Goal: Information Seeking & Learning: Learn about a topic

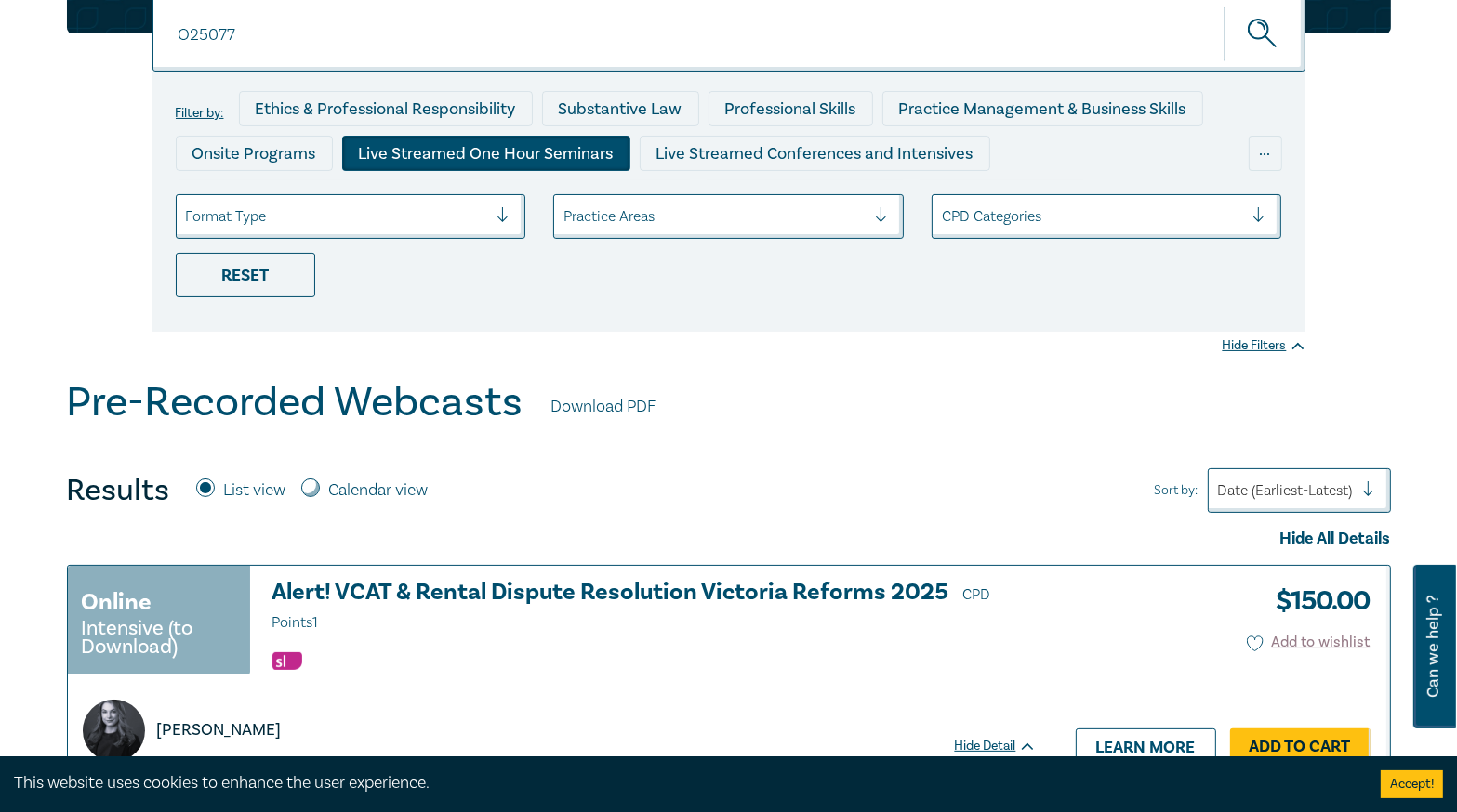
scroll to position [74, 0]
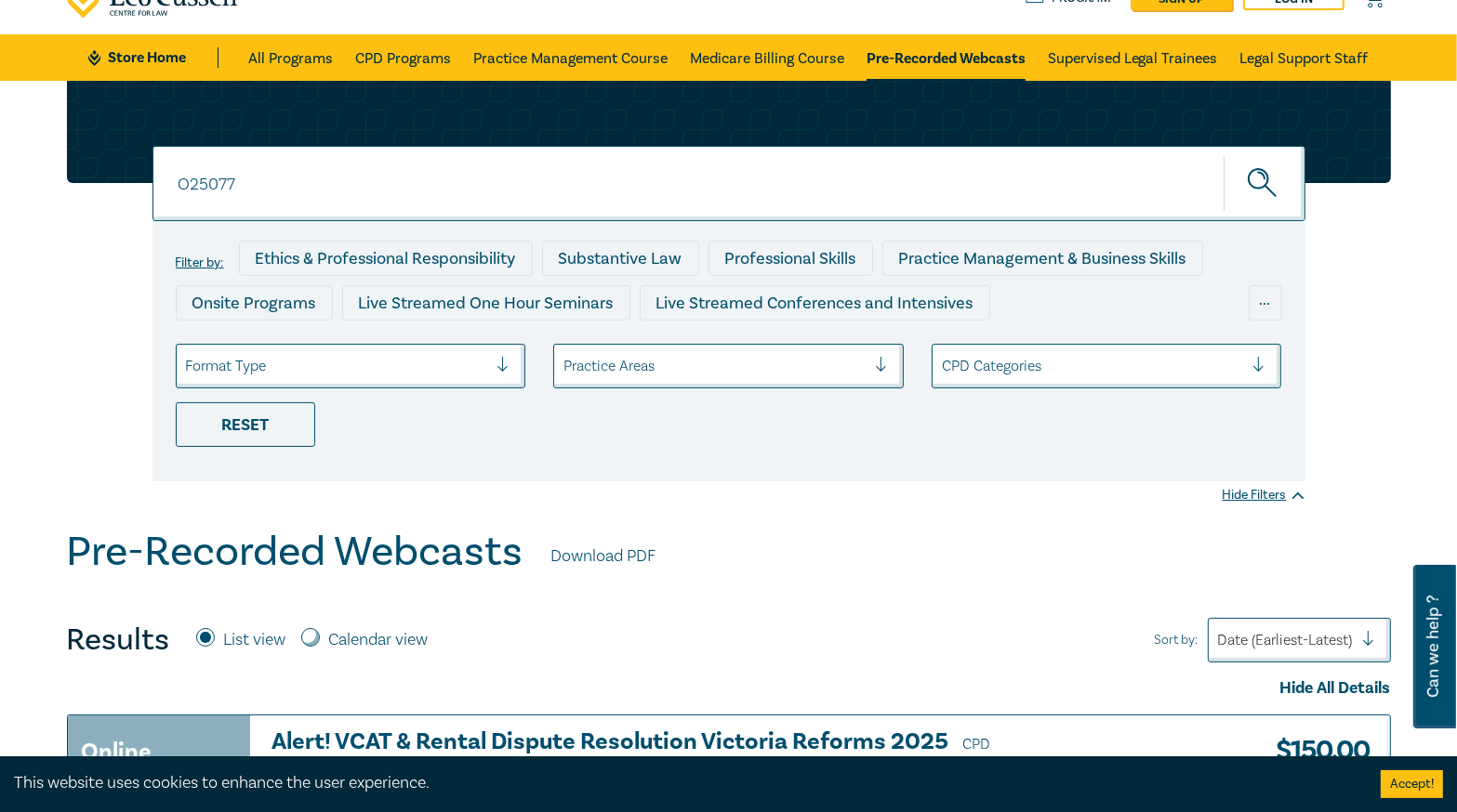
click at [313, 195] on input "O25077" at bounding box center [729, 184] width 1152 height 75
click at [1223, 156] on button "submit" at bounding box center [1264, 184] width 82 height 57
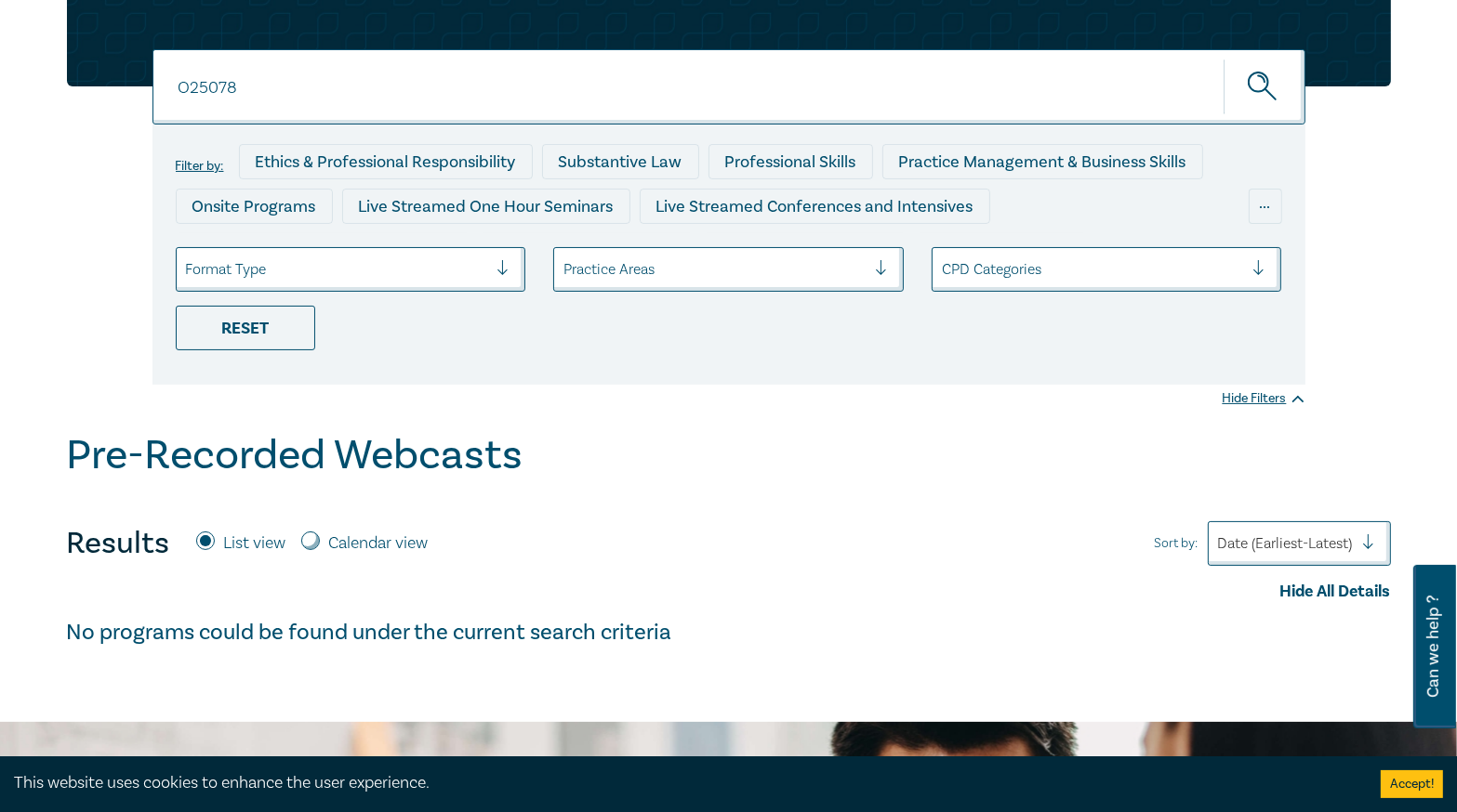
scroll to position [74, 0]
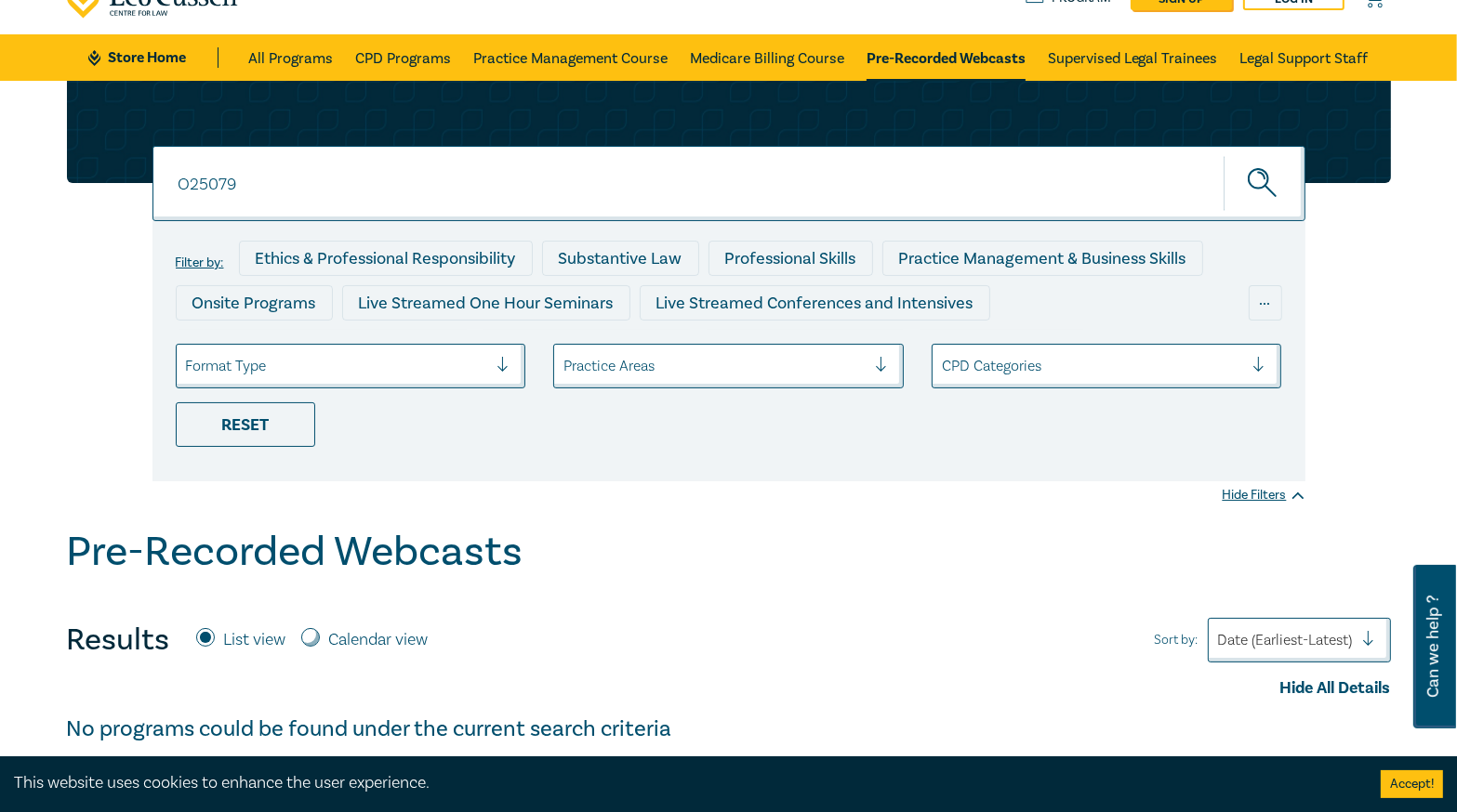
type input "O25079"
click at [1223, 156] on button "submit" at bounding box center [1264, 184] width 82 height 57
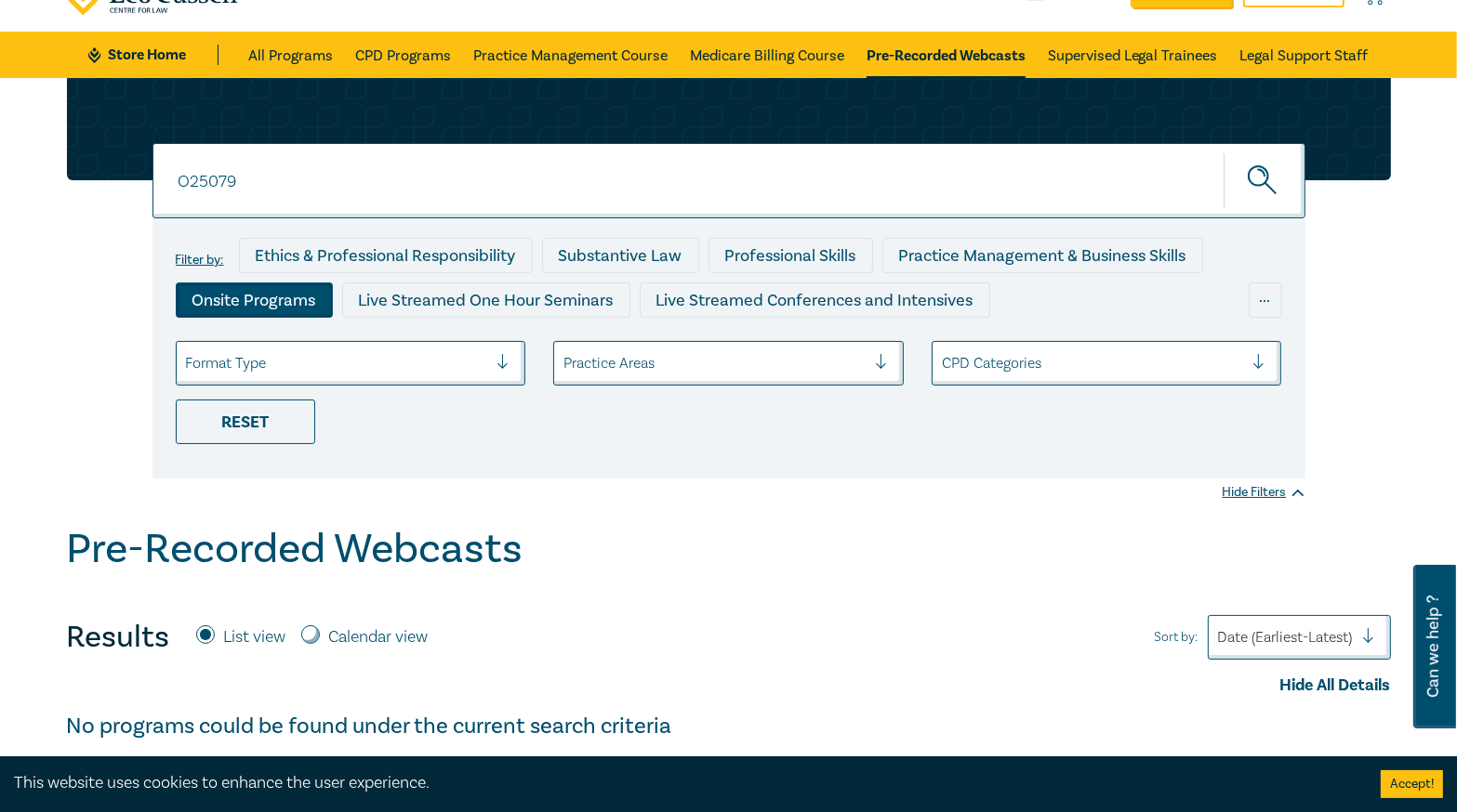
scroll to position [74, 0]
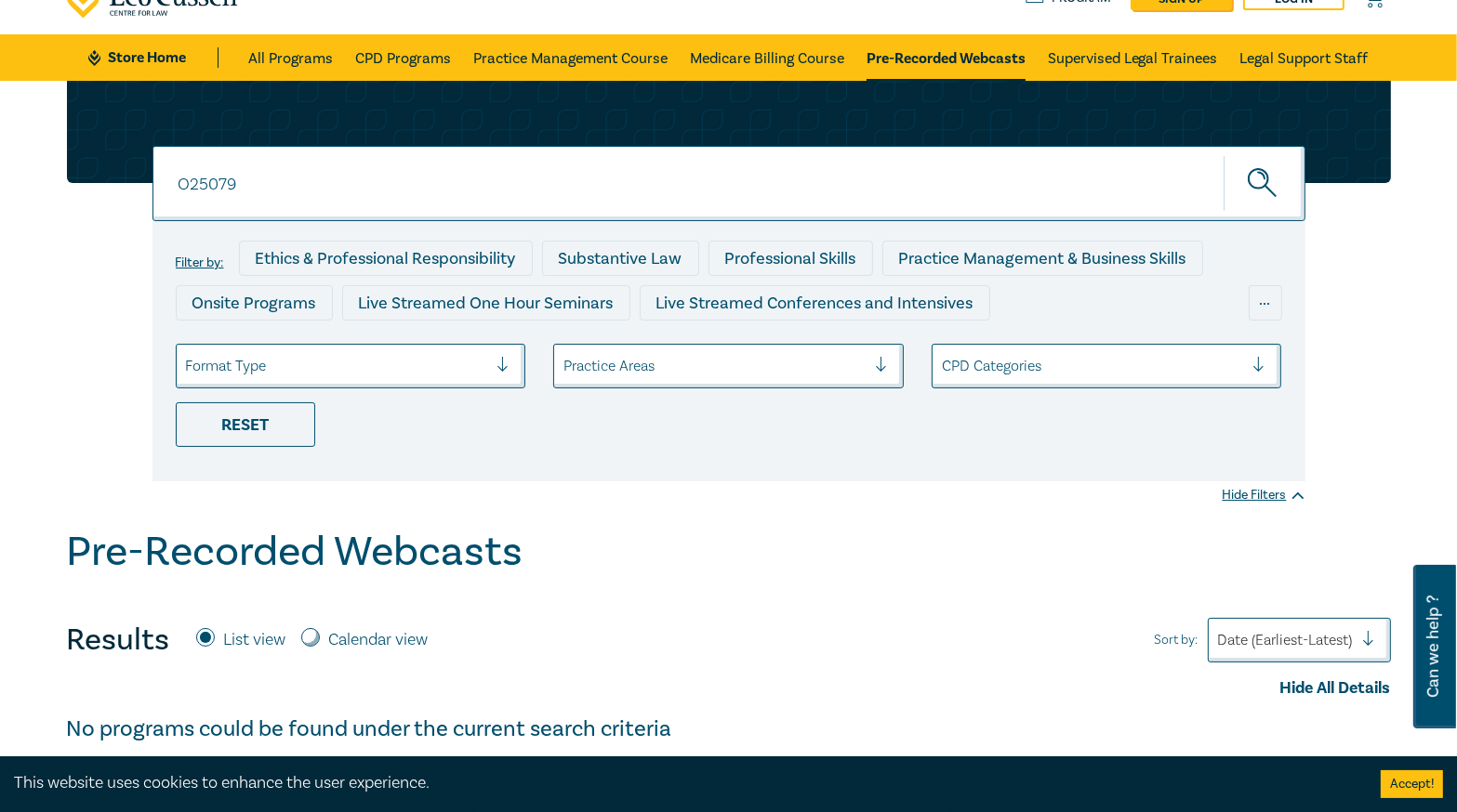
click at [234, 187] on input "O25079" at bounding box center [729, 184] width 1152 height 75
click at [234, 188] on input "O25079" at bounding box center [729, 184] width 1152 height 75
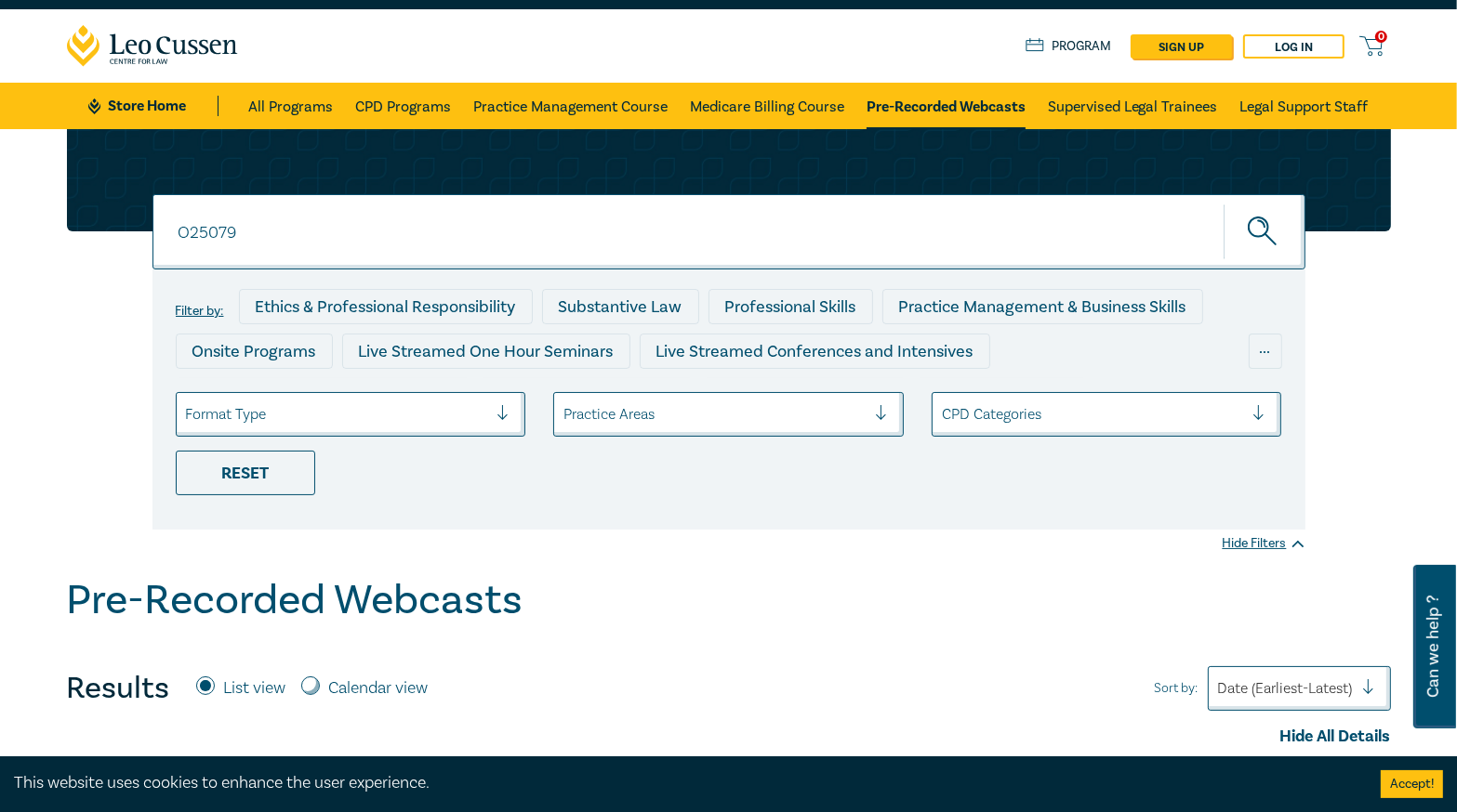
scroll to position [0, 0]
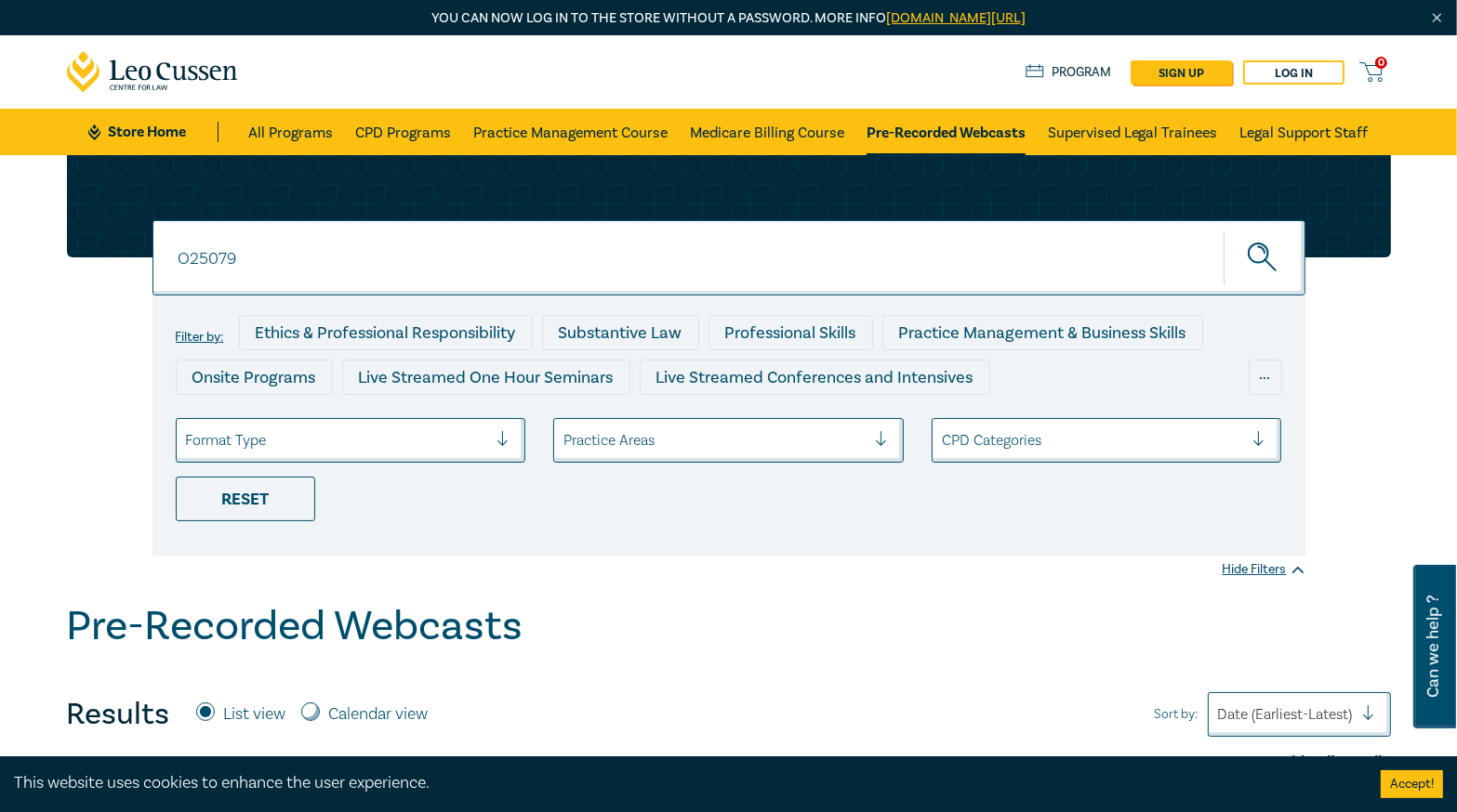
click at [1245, 264] on button "submit" at bounding box center [1264, 257] width 82 height 57
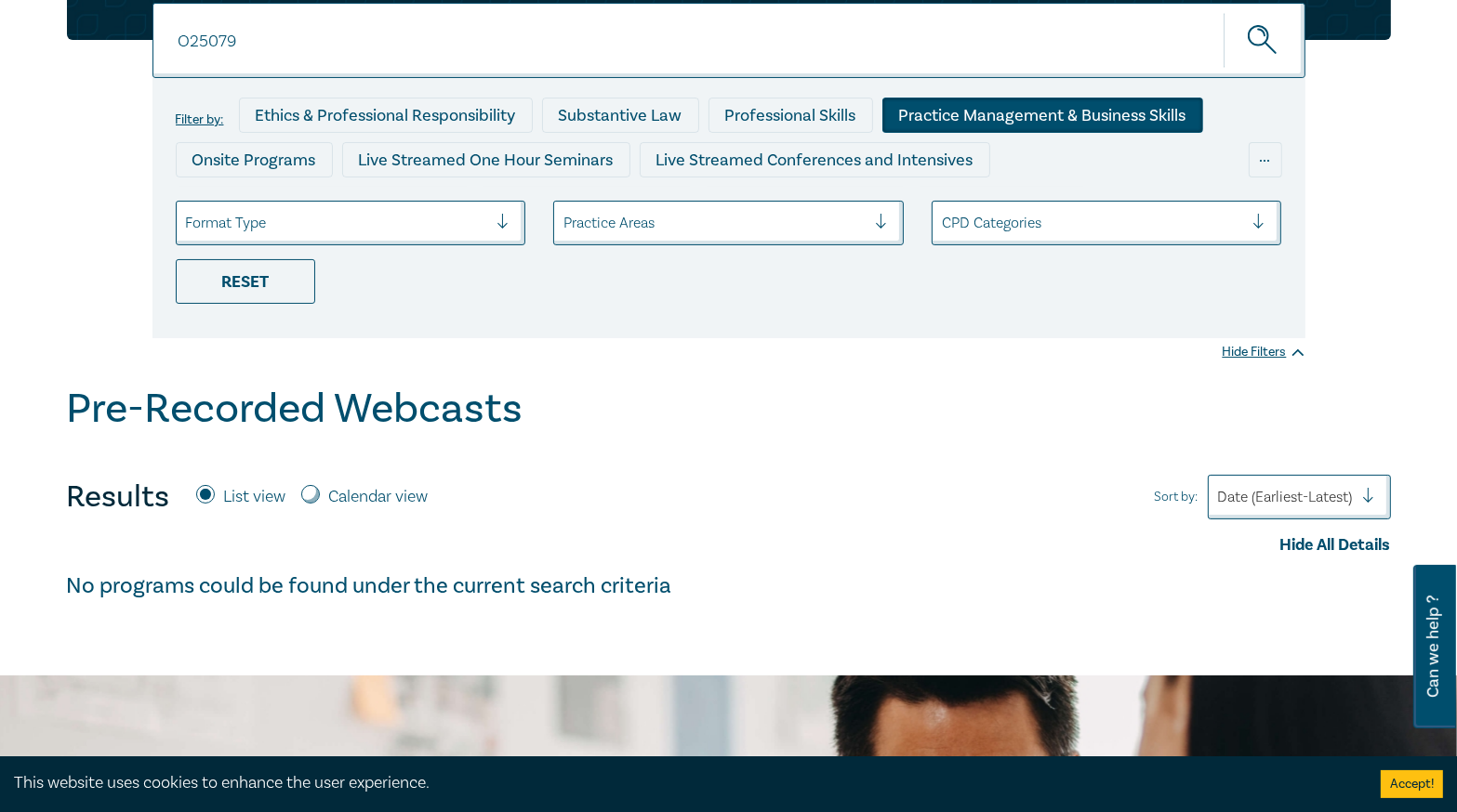
scroll to position [223, 0]
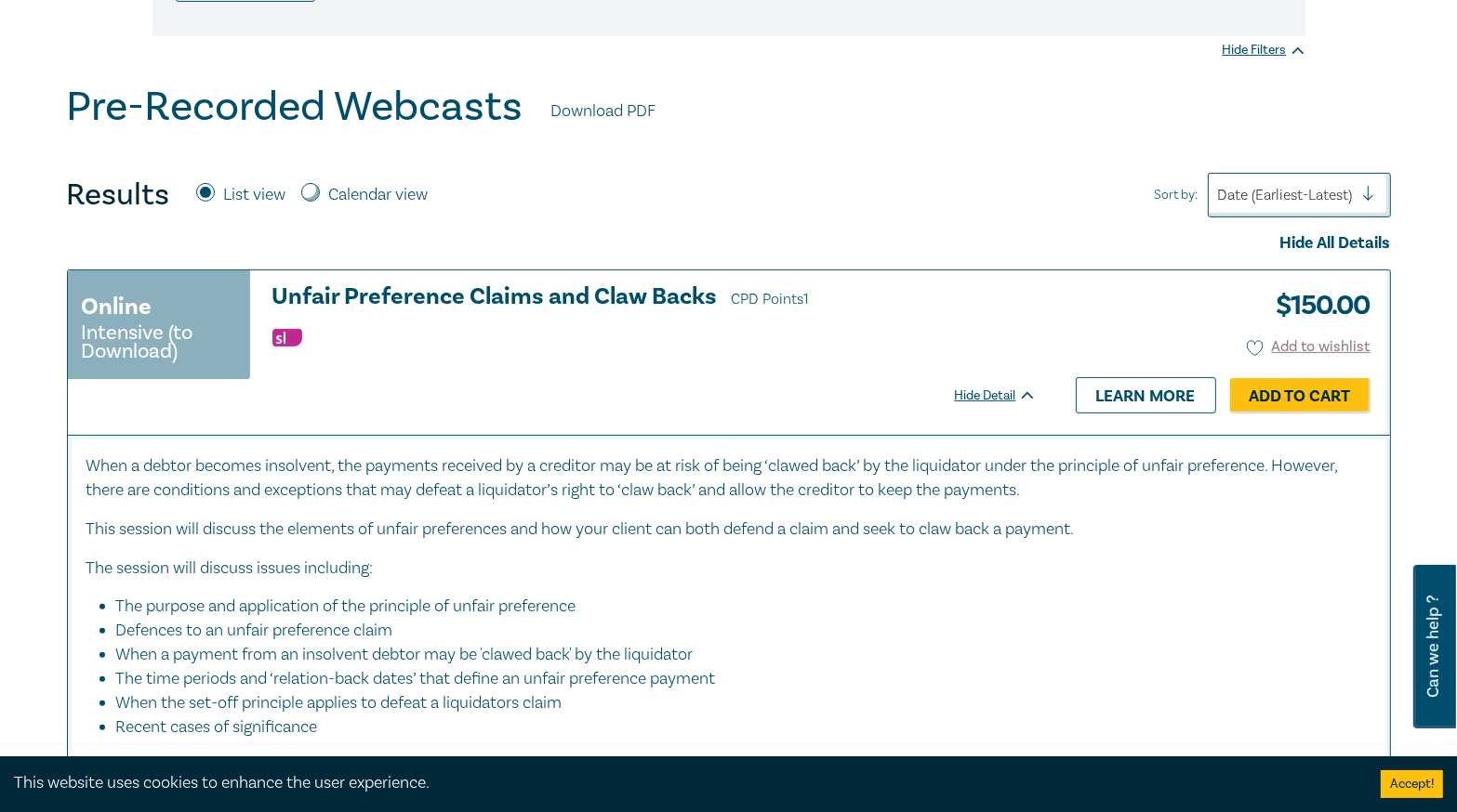
scroll to position [520, 0]
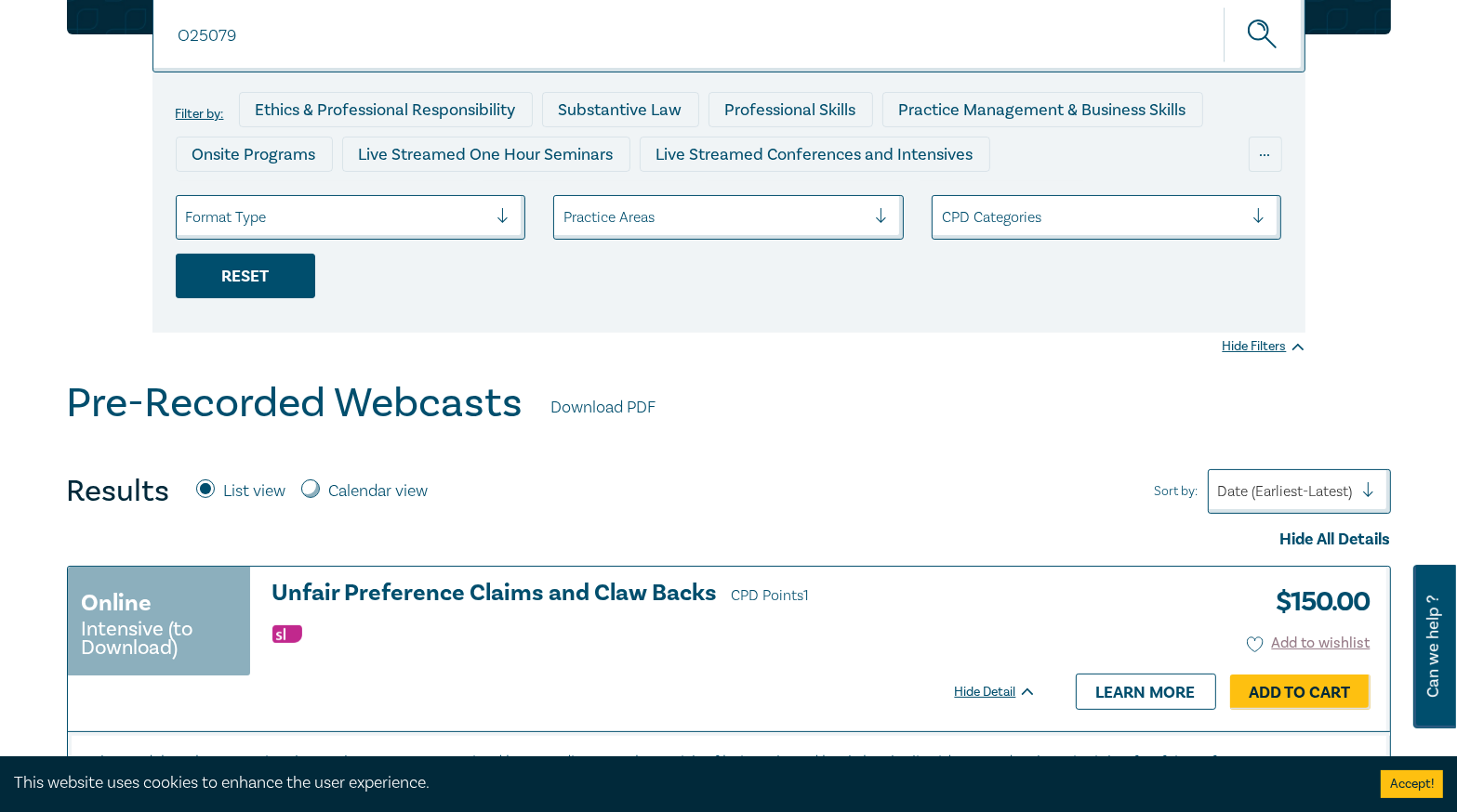
scroll to position [74, 0]
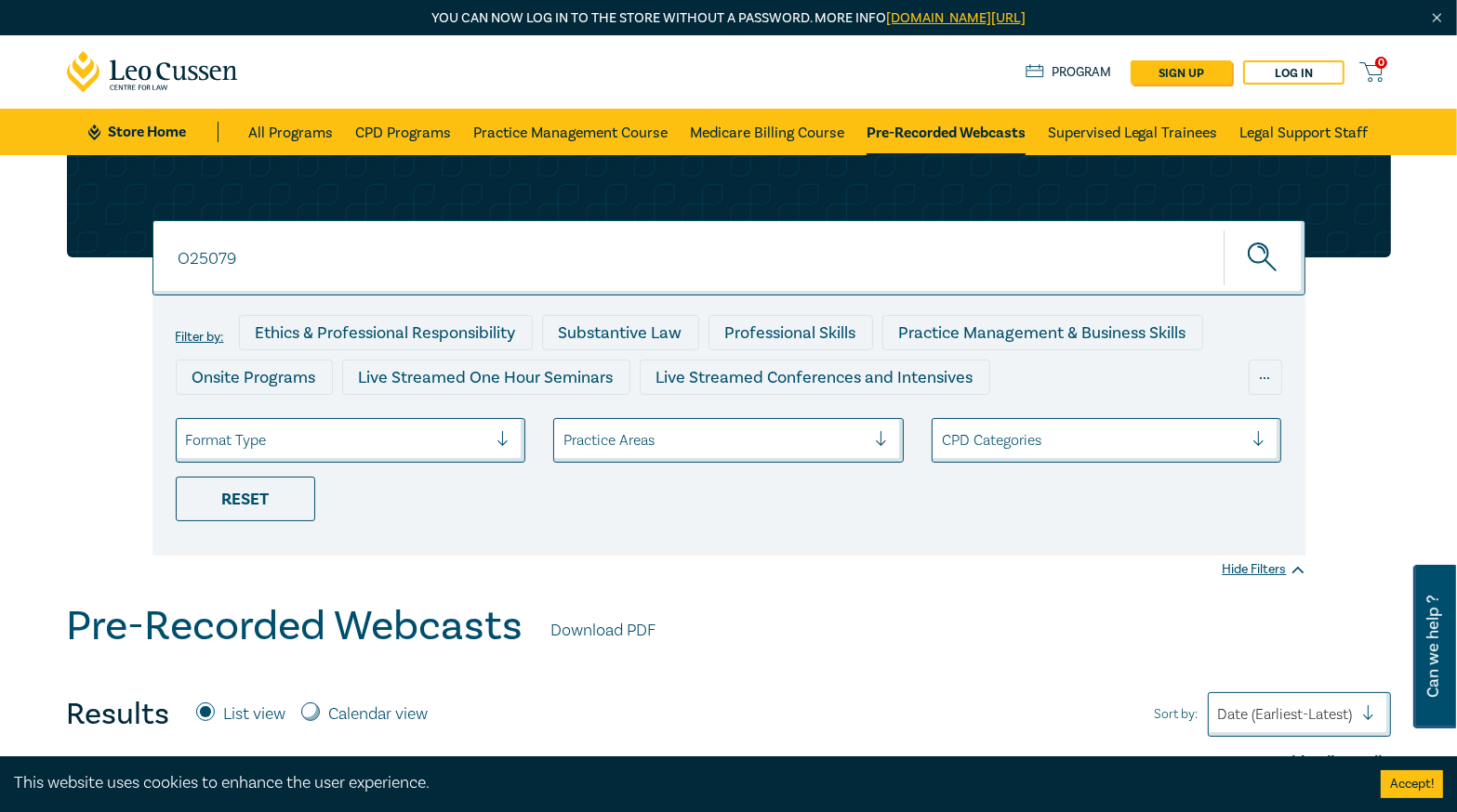
click at [253, 248] on input "O25079" at bounding box center [729, 258] width 1152 height 75
type input "O25078"
click at [1223, 229] on button "submit" at bounding box center [1264, 257] width 82 height 57
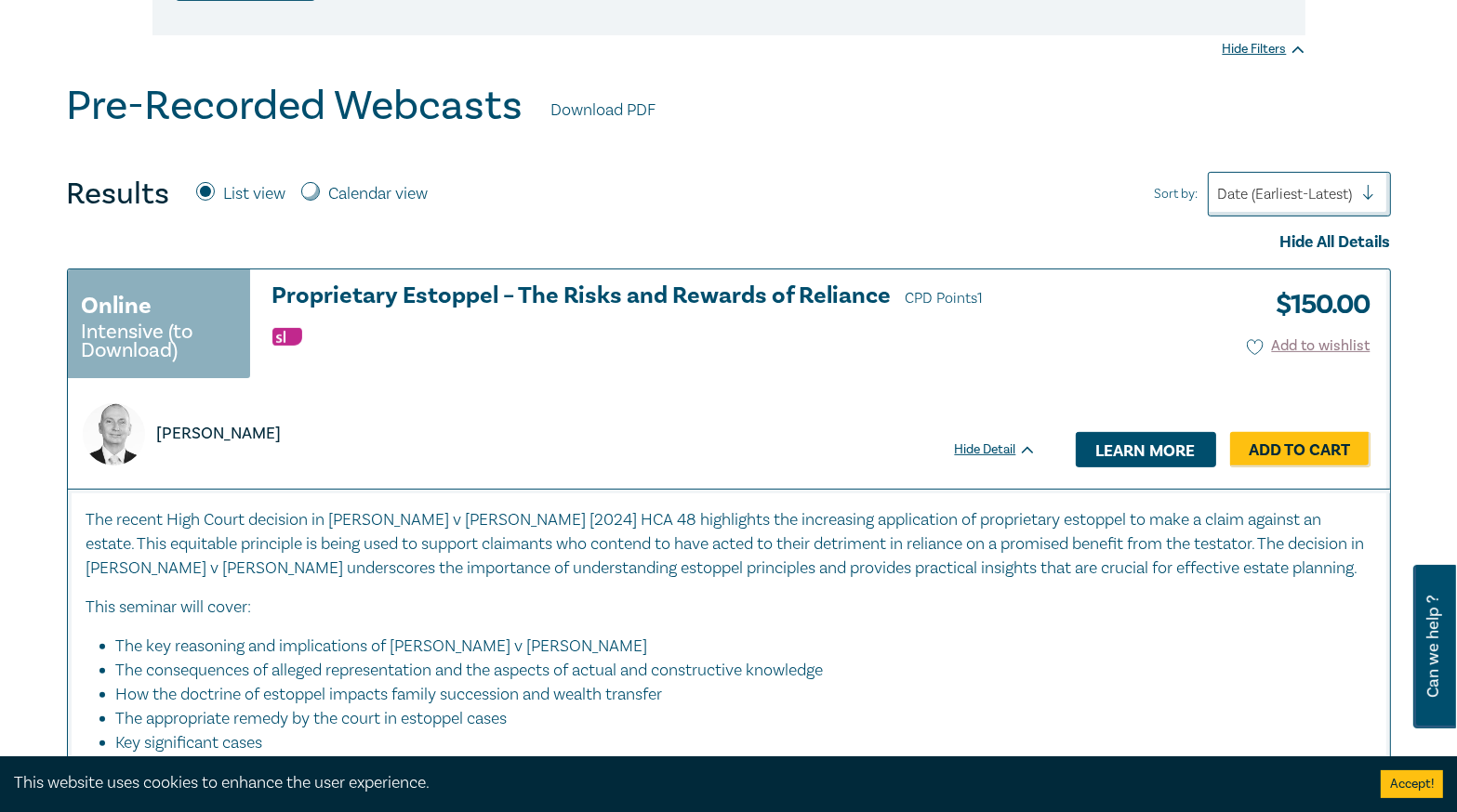
click at [1133, 453] on link "Learn more" at bounding box center [1145, 450] width 140 height 36
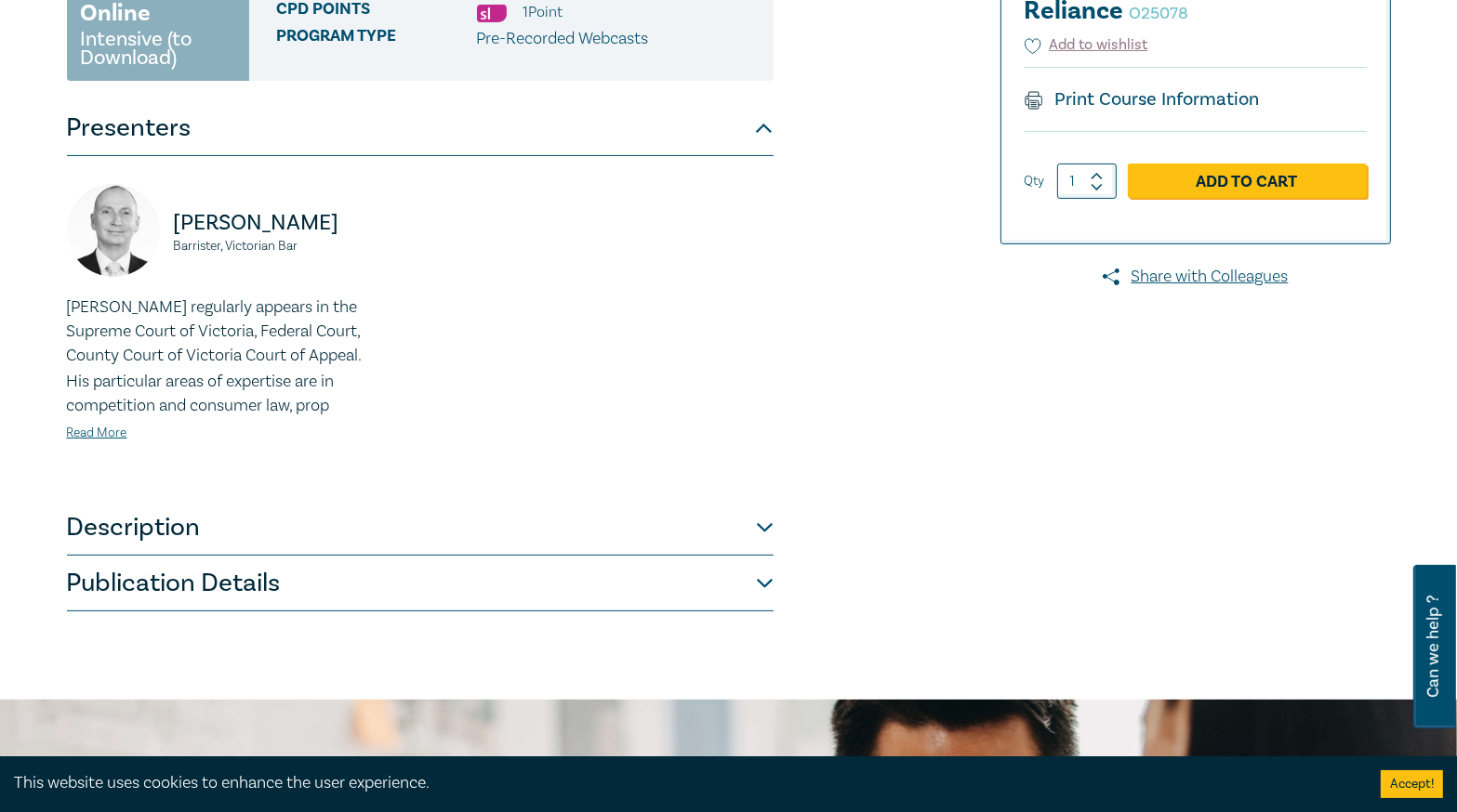
scroll to position [447, 0]
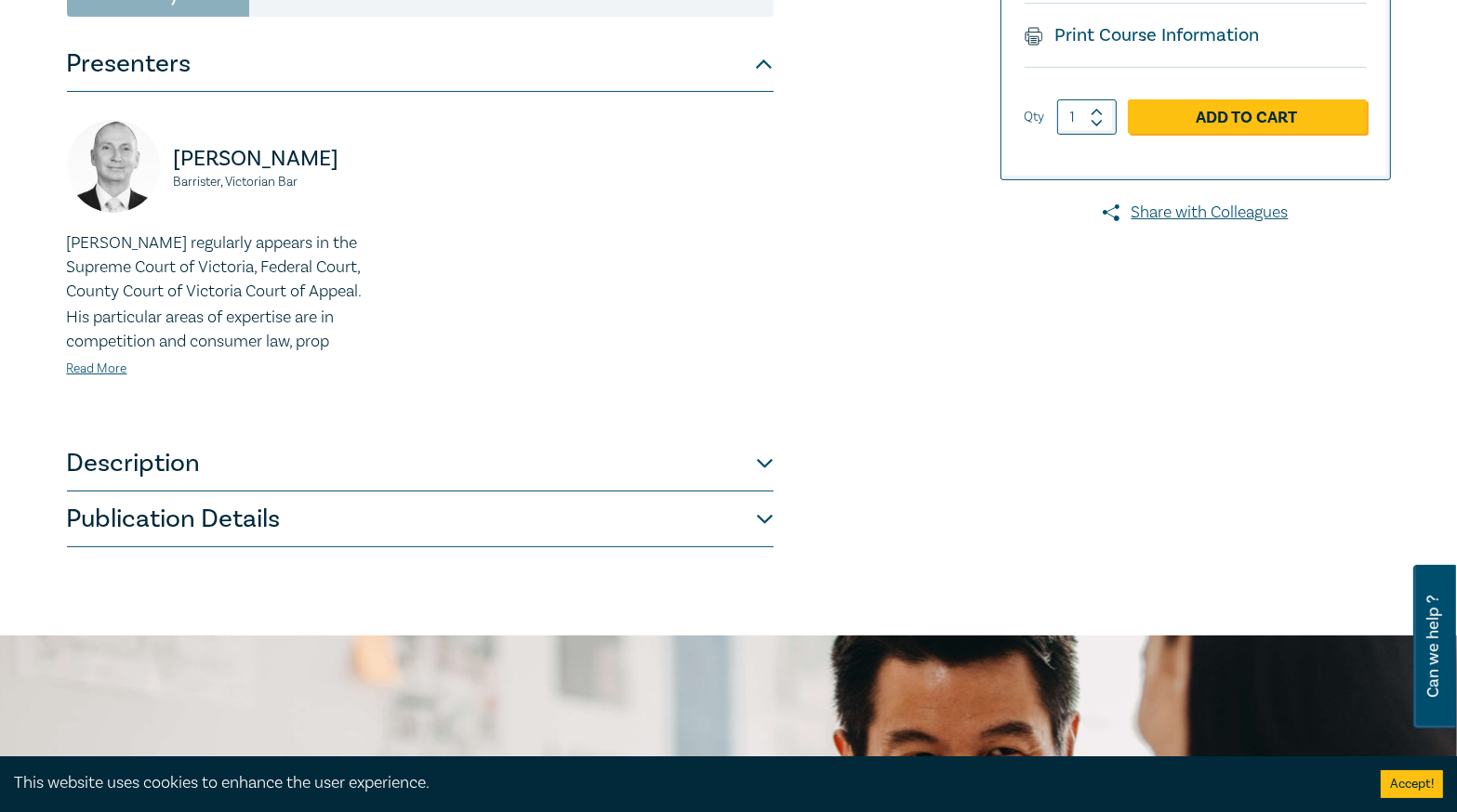
click at [595, 509] on button "Publication Details" at bounding box center [420, 520] width 707 height 56
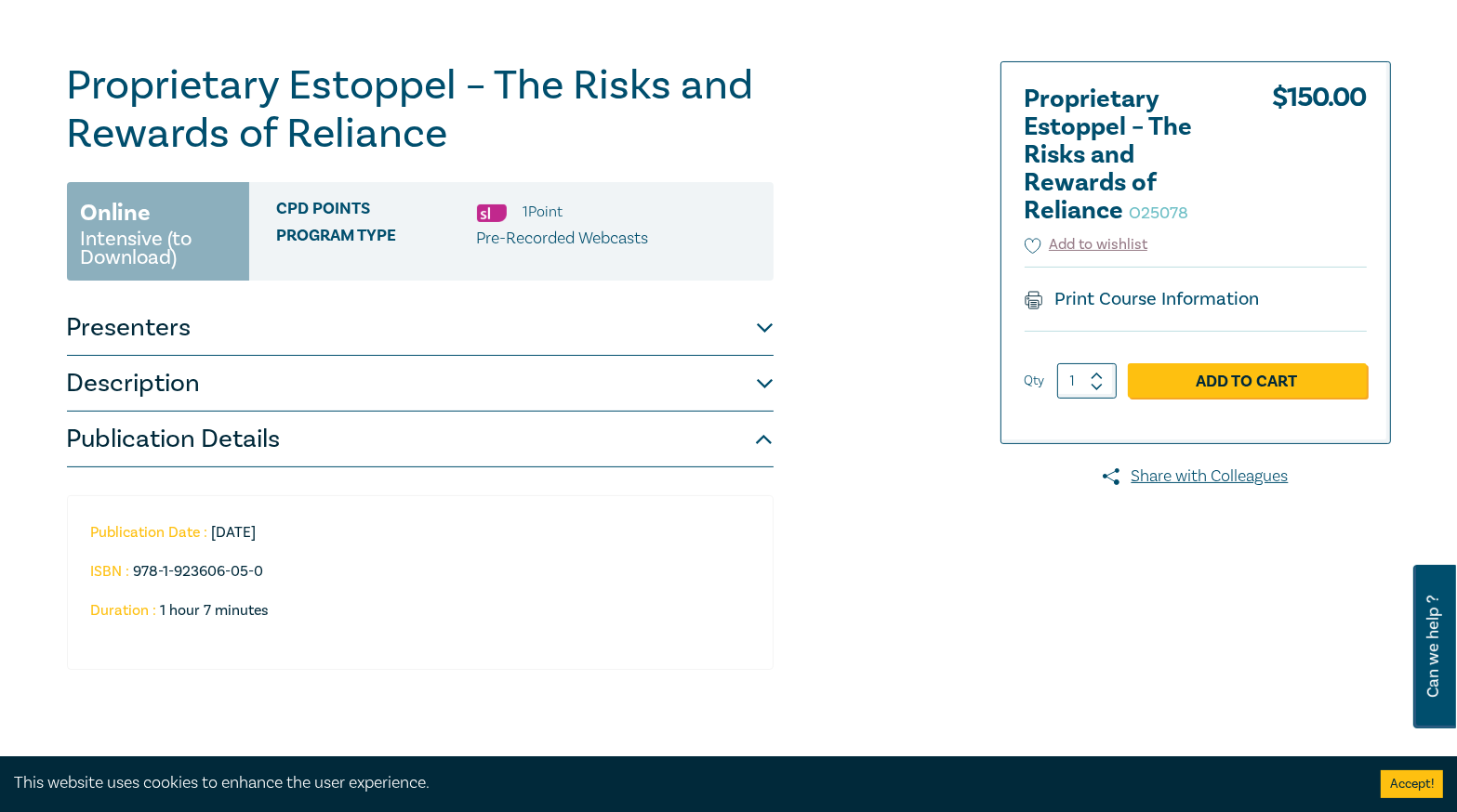
scroll to position [74, 0]
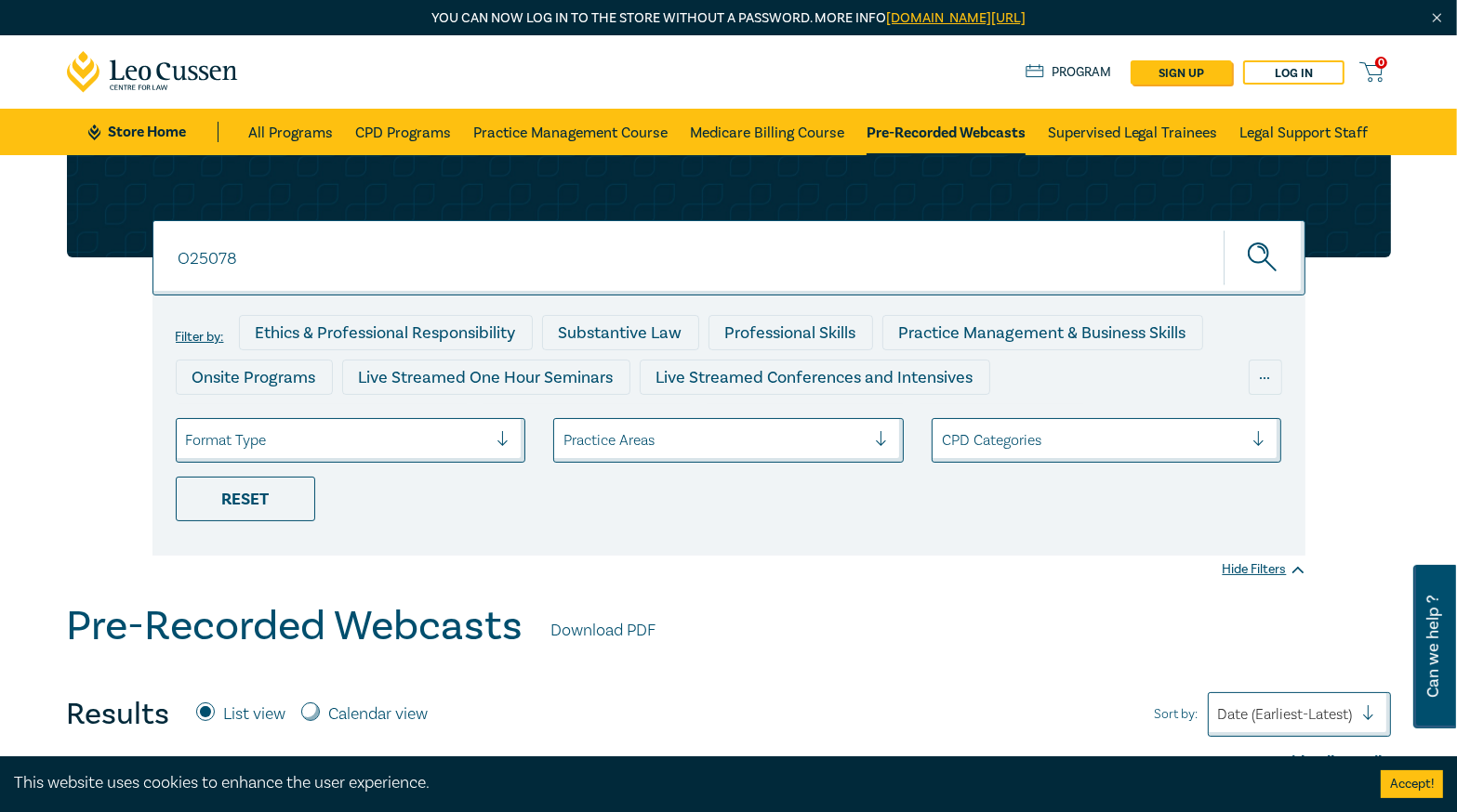
click at [282, 242] on input "O25078" at bounding box center [729, 258] width 1152 height 75
type input "O25080"
click at [1223, 229] on button "submit" at bounding box center [1264, 257] width 82 height 57
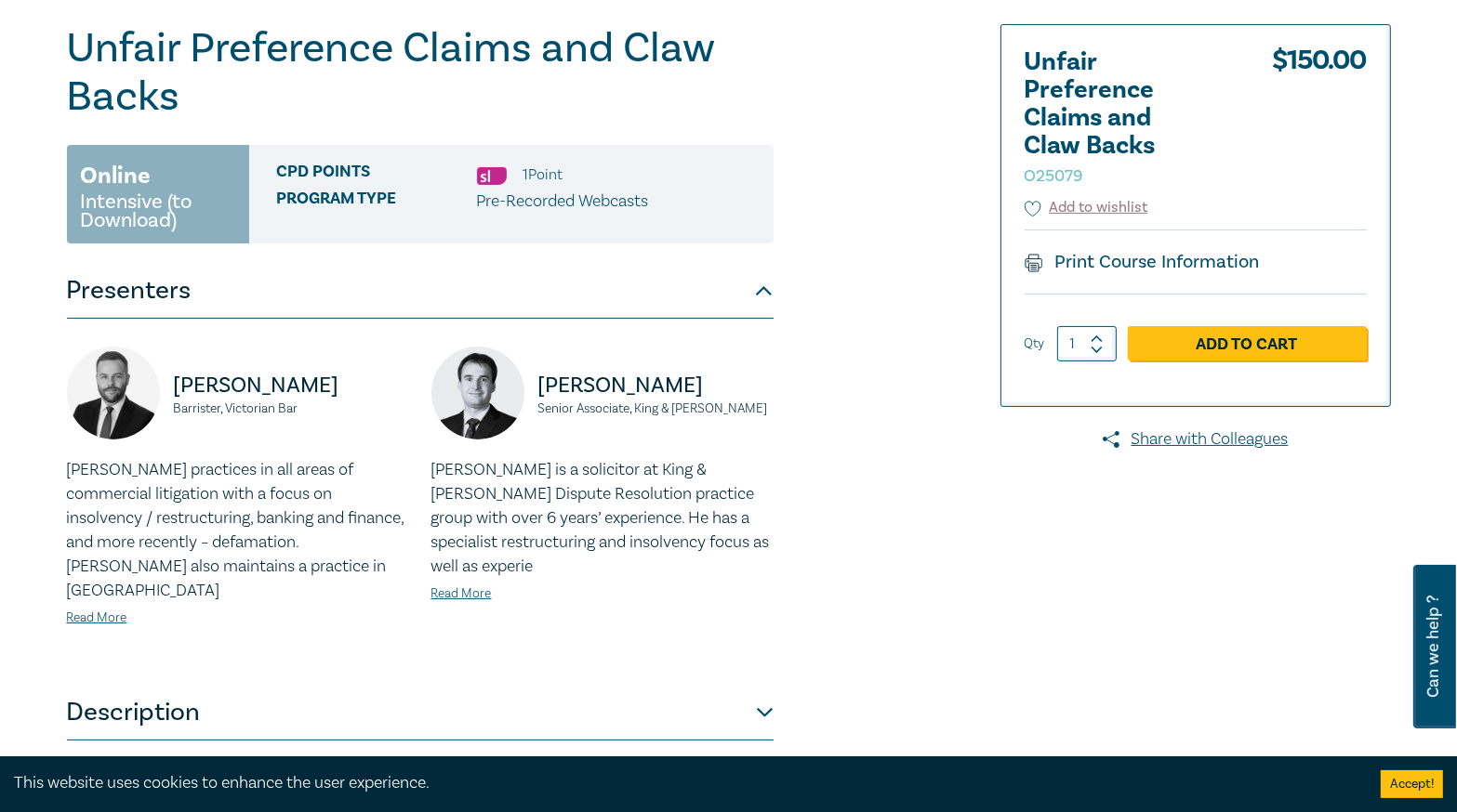
scroll to position [372, 0]
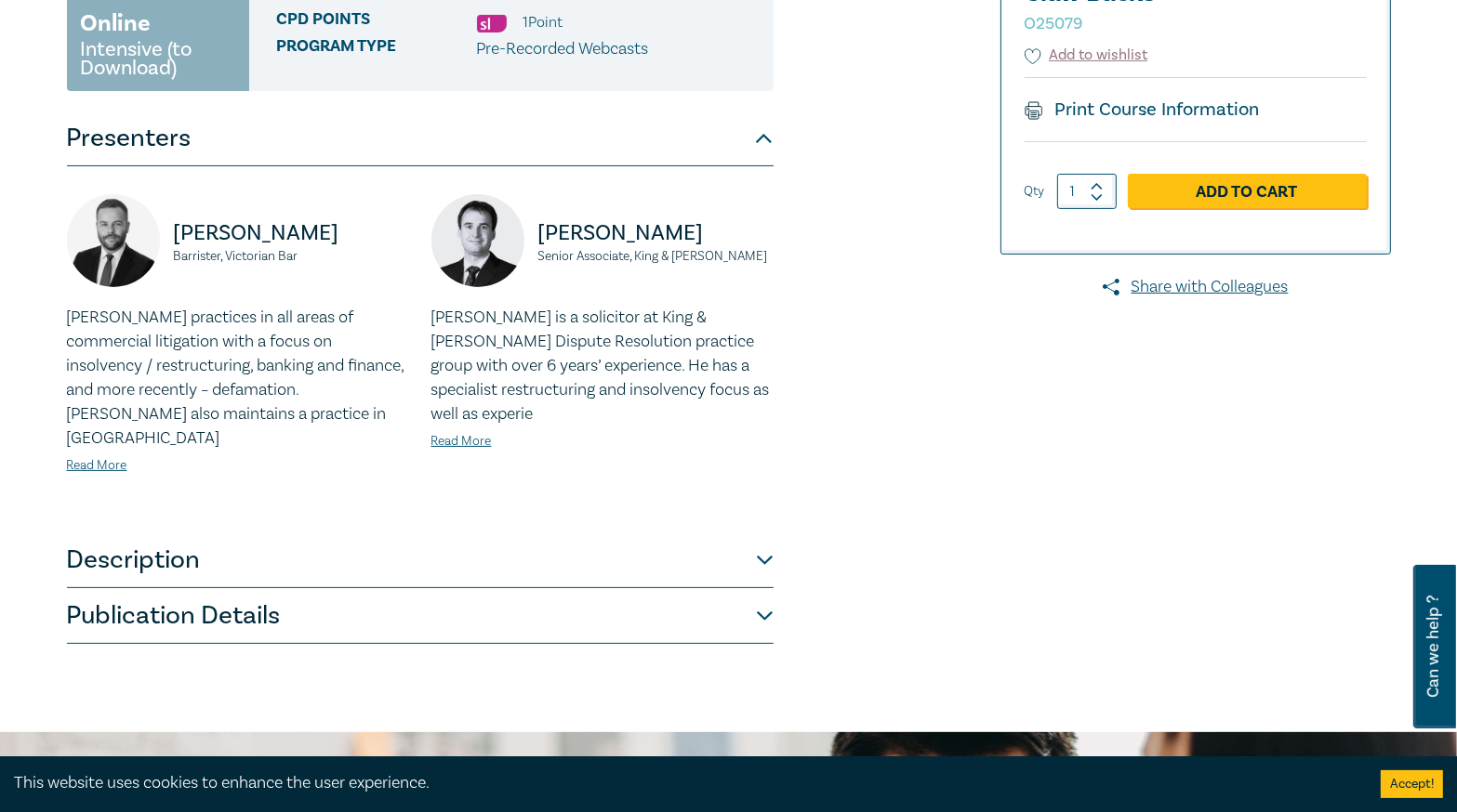
click at [561, 591] on button "Publication Details" at bounding box center [420, 617] width 707 height 56
